Goal: Information Seeking & Learning: Find specific page/section

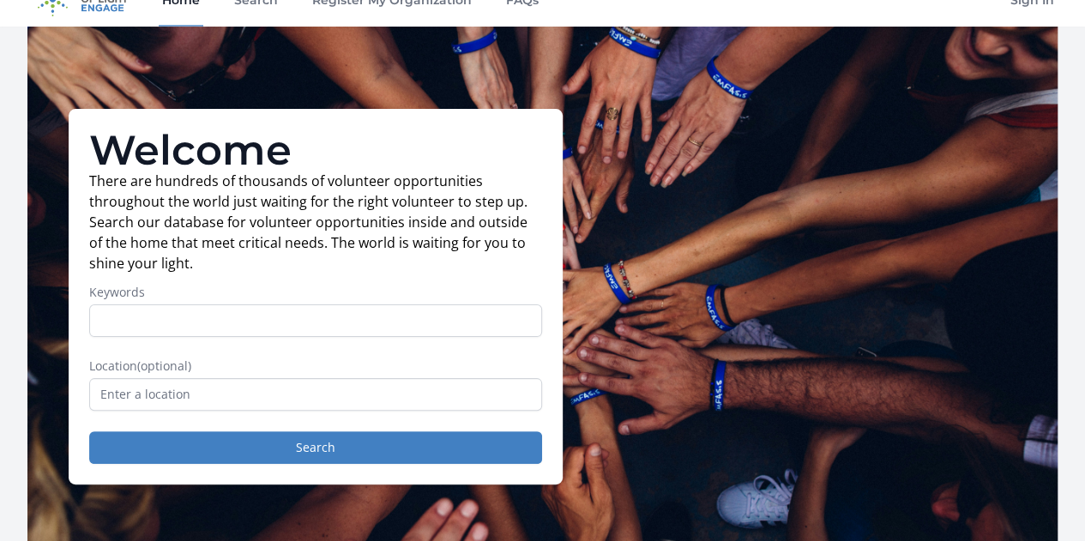
scroll to position [1, 0]
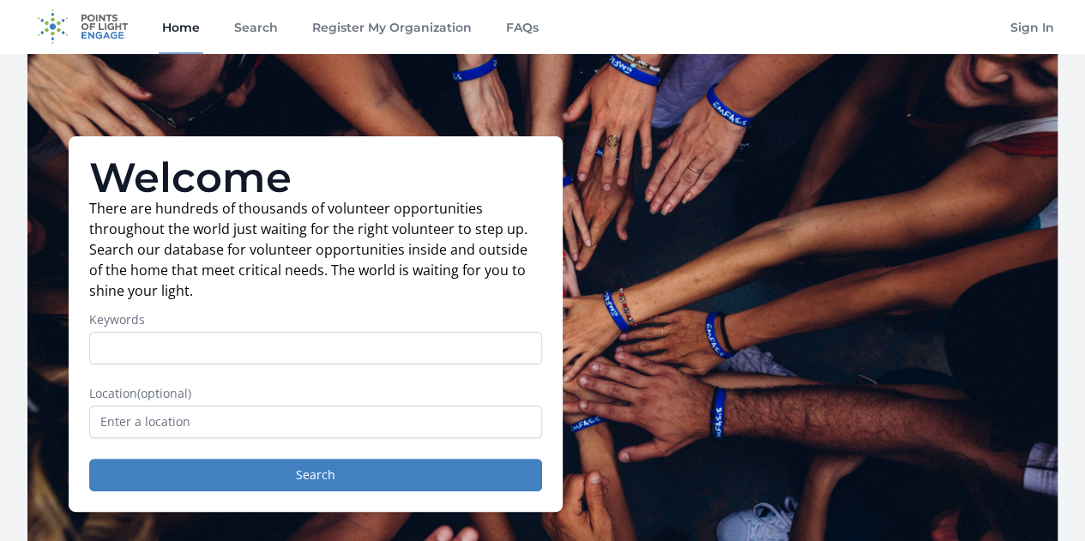
click at [326, 358] on input "Keywords" at bounding box center [315, 348] width 453 height 33
type input "l"
click at [89, 459] on button "Search" at bounding box center [315, 475] width 453 height 33
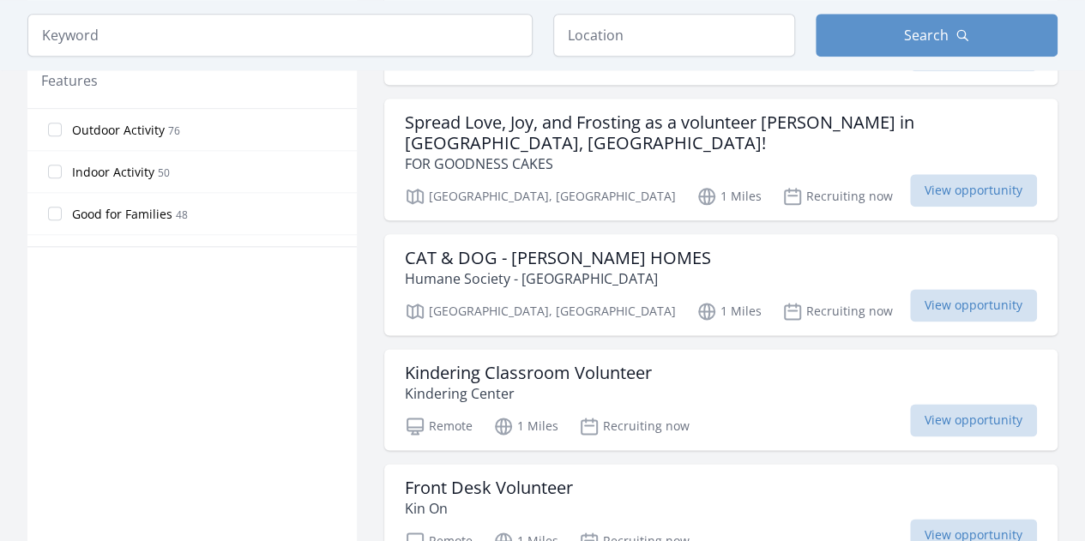
scroll to position [980, 0]
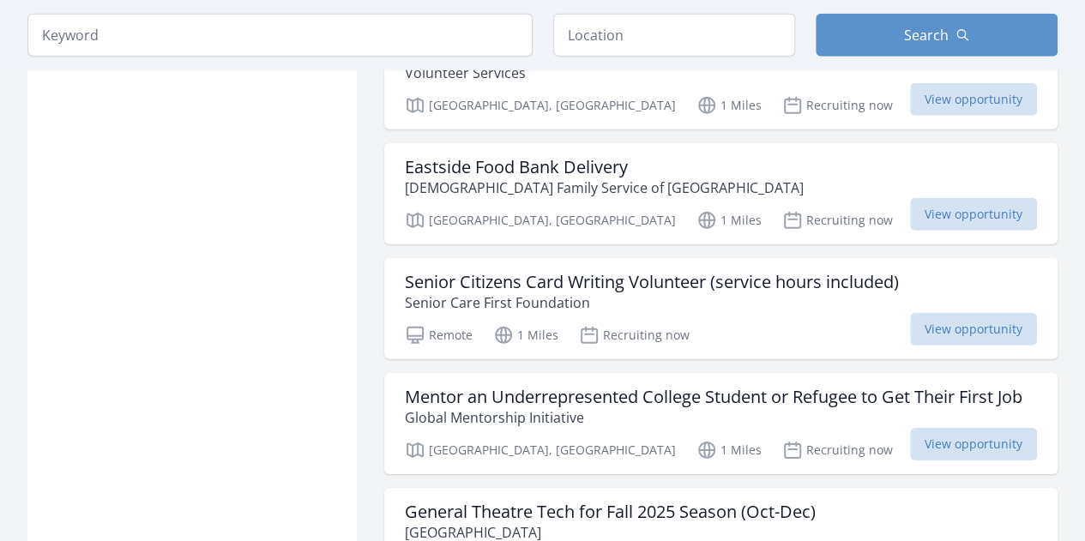
scroll to position [2470, 0]
